Goal: Task Accomplishment & Management: Manage account settings

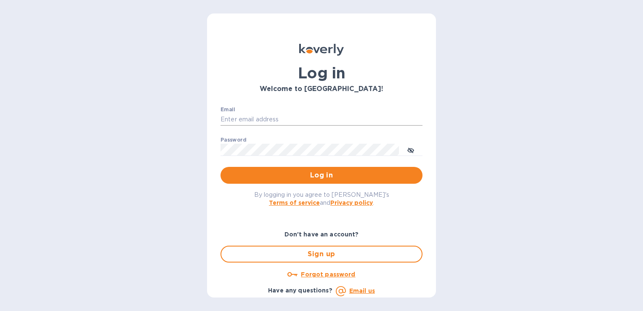
click at [272, 117] on input "Email" at bounding box center [322, 119] width 202 height 13
type input "[PERSON_NAME][EMAIL_ADDRESS][DOMAIN_NAME]"
click at [221, 167] on button "Log in" at bounding box center [322, 175] width 202 height 17
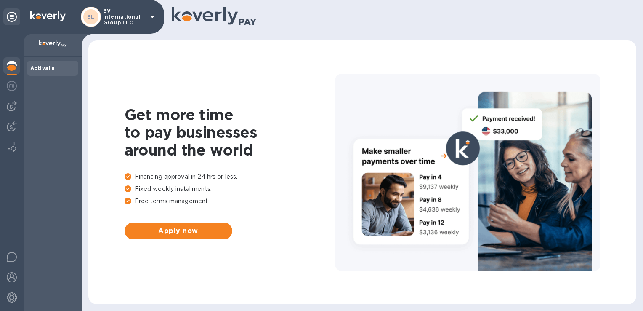
click at [145, 11] on p "BV International Group LLC" at bounding box center [124, 17] width 42 height 18
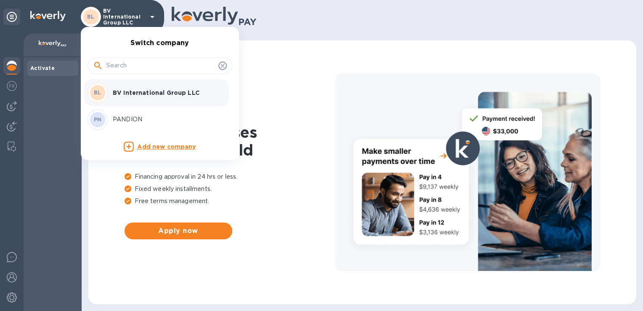
click at [128, 121] on p "PANDION" at bounding box center [166, 119] width 106 height 9
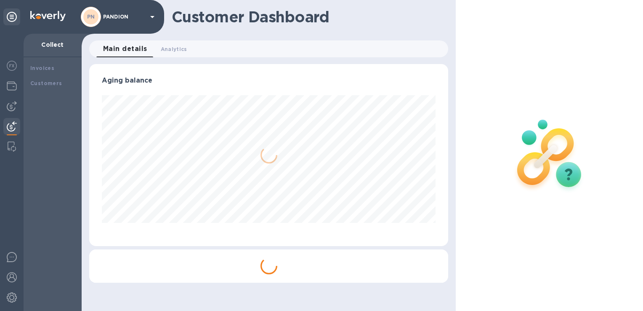
scroll to position [182, 359]
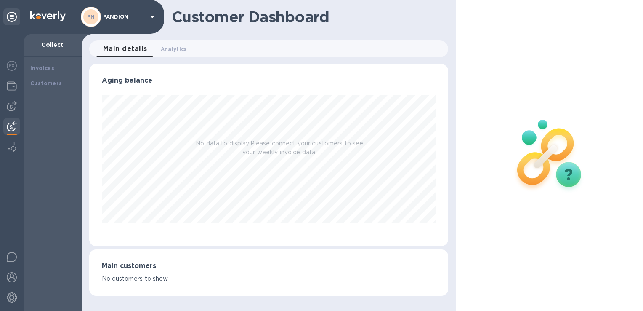
click at [2, 89] on div at bounding box center [12, 172] width 24 height 277
click at [8, 88] on img at bounding box center [12, 86] width 10 height 10
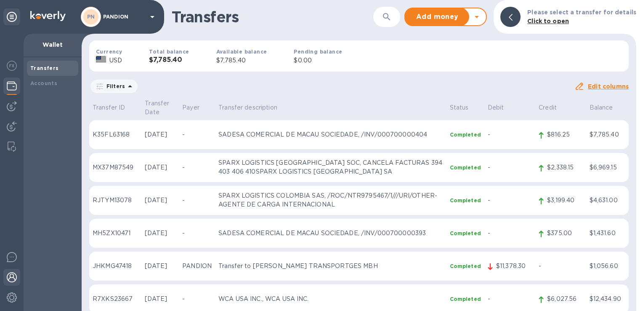
click at [16, 275] on img at bounding box center [12, 277] width 10 height 10
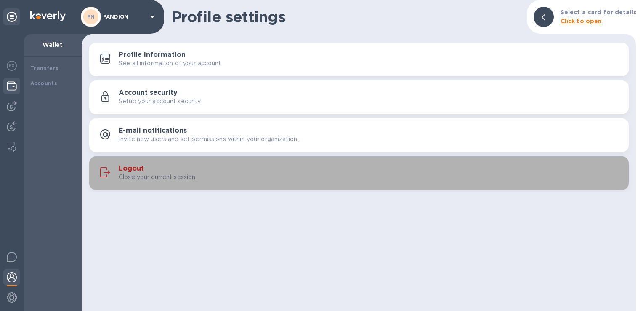
click at [175, 173] on p "Close your current session." at bounding box center [158, 177] width 78 height 9
